Goal: Task Accomplishment & Management: Manage account settings

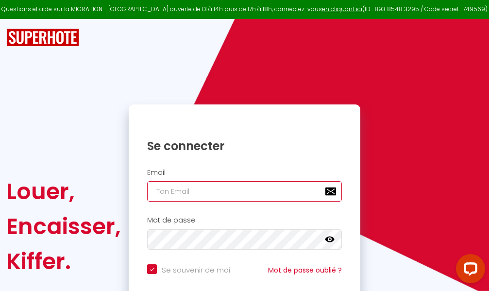
click at [255, 194] on input "email" at bounding box center [244, 191] width 195 height 20
type input "m"
checkbox input "true"
type input "ma"
checkbox input "true"
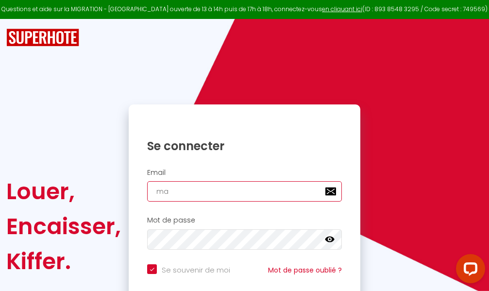
type input "mar"
checkbox input "true"
type input "marc"
checkbox input "true"
type input "marcd"
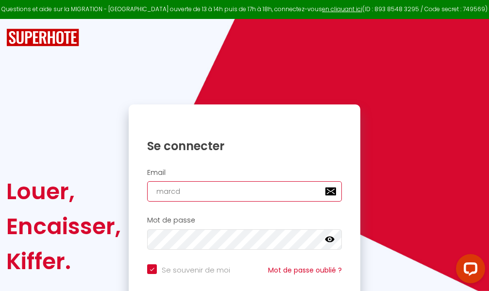
checkbox input "true"
type input "marcdp"
checkbox input "true"
type input "marcdpo"
checkbox input "true"
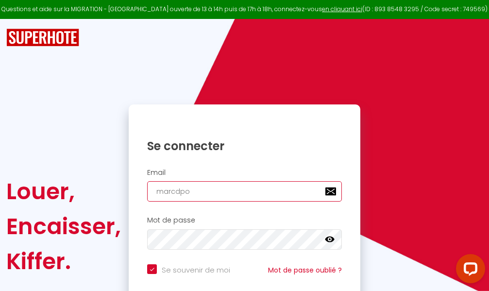
type input "marcdpoz"
checkbox input "true"
type input "marcdpoz."
checkbox input "true"
type input "marcdpoz.l"
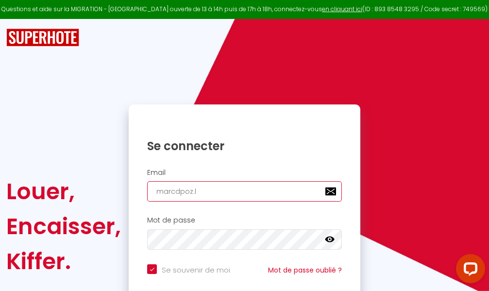
checkbox input "true"
type input "marcdpoz.lo"
checkbox input "true"
type input "marcdpoz.loc"
checkbox input "true"
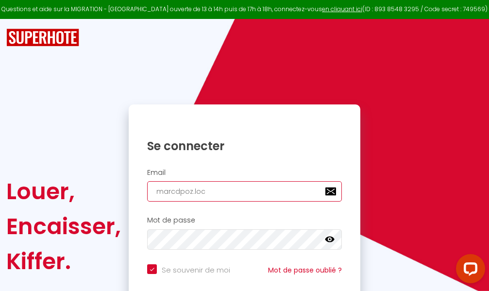
type input "marcdpoz.loca"
checkbox input "true"
type input "marcdpoz.locat"
checkbox input "true"
type input "marcdpoz.locati"
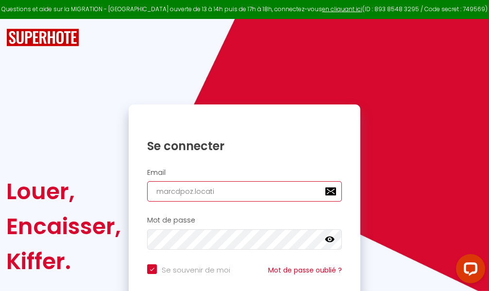
checkbox input "true"
type input "marcdpoz.locatio"
checkbox input "true"
type input "marcdpoz.location"
checkbox input "true"
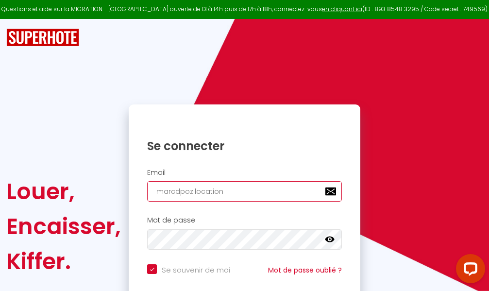
type input "marcdpoz.location@"
checkbox input "true"
type input "marcdpoz.location@g"
checkbox input "true"
type input "marcdpoz.location@gm"
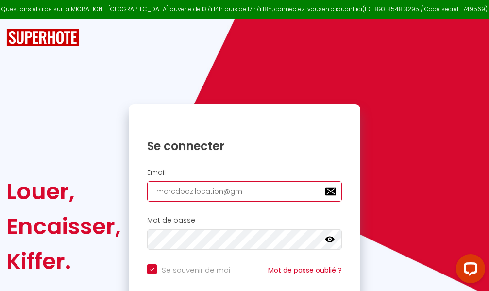
checkbox input "true"
type input "marcdpoz.location@gma"
checkbox input "true"
type input "marcdpoz.location@gmai"
checkbox input "true"
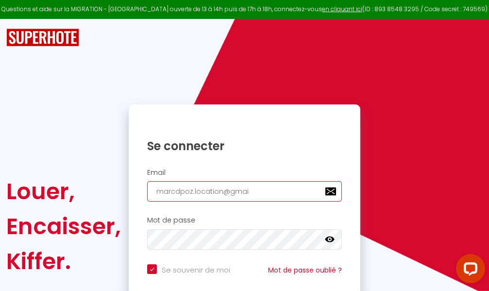
type input "[EMAIL_ADDRESS]"
checkbox input "true"
type input "[EMAIL_ADDRESS]."
checkbox input "true"
type input "marcdpoz.location@gmail.c"
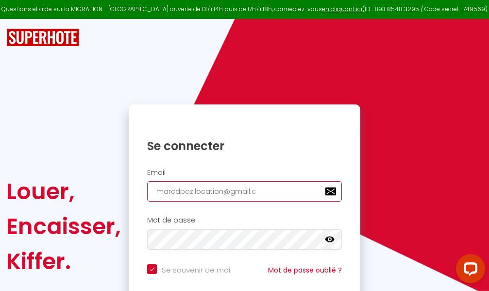
checkbox input "true"
type input "[EMAIL_ADDRESS][DOMAIN_NAME]"
checkbox input "true"
type input "[EMAIL_ADDRESS][DOMAIN_NAME]"
checkbox input "true"
